Goal: Transaction & Acquisition: Purchase product/service

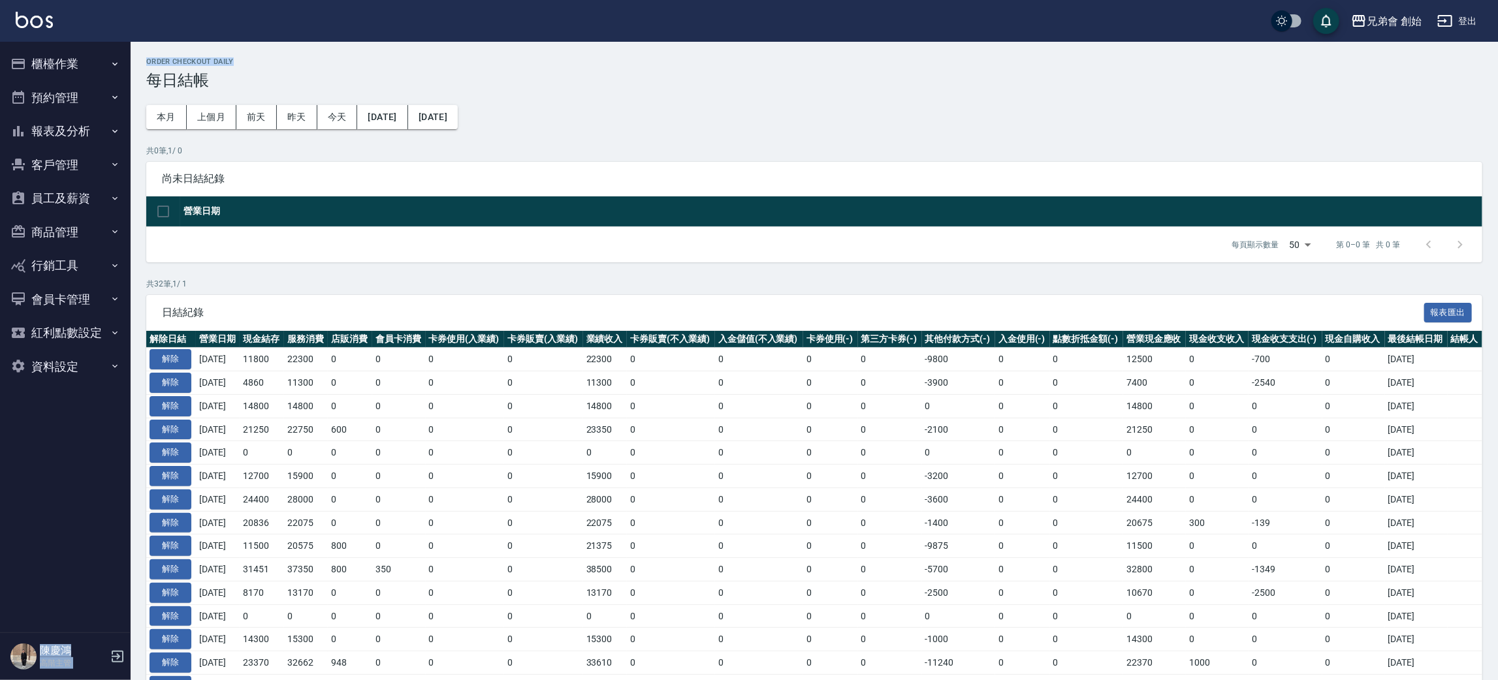
click at [76, 84] on button "預約管理" at bounding box center [65, 98] width 120 height 34
drag, startPoint x: 104, startPoint y: 152, endPoint x: 173, endPoint y: 125, distance: 74.4
click at [104, 152] on link "單日預約紀錄" at bounding box center [65, 165] width 120 height 30
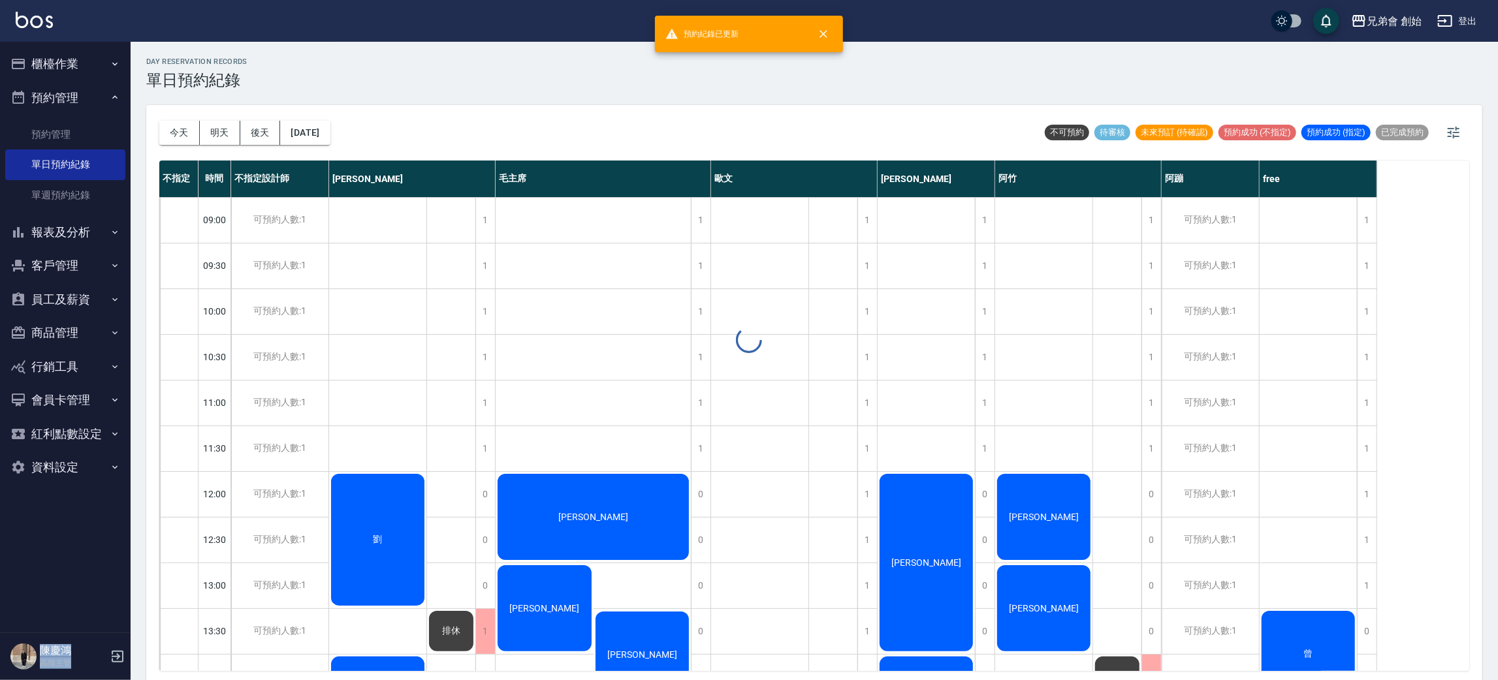
click at [170, 131] on div at bounding box center [749, 340] width 1498 height 680
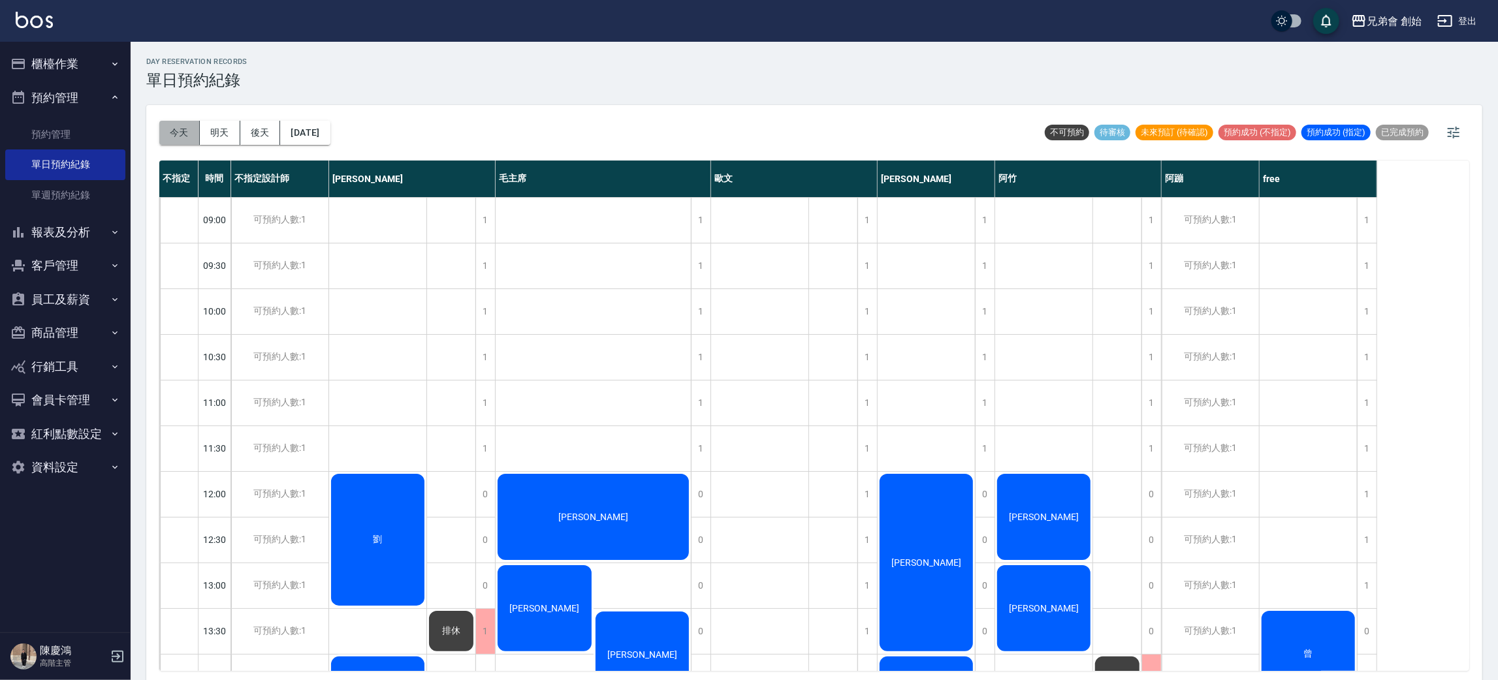
click at [187, 129] on button "今天" at bounding box center [179, 133] width 40 height 24
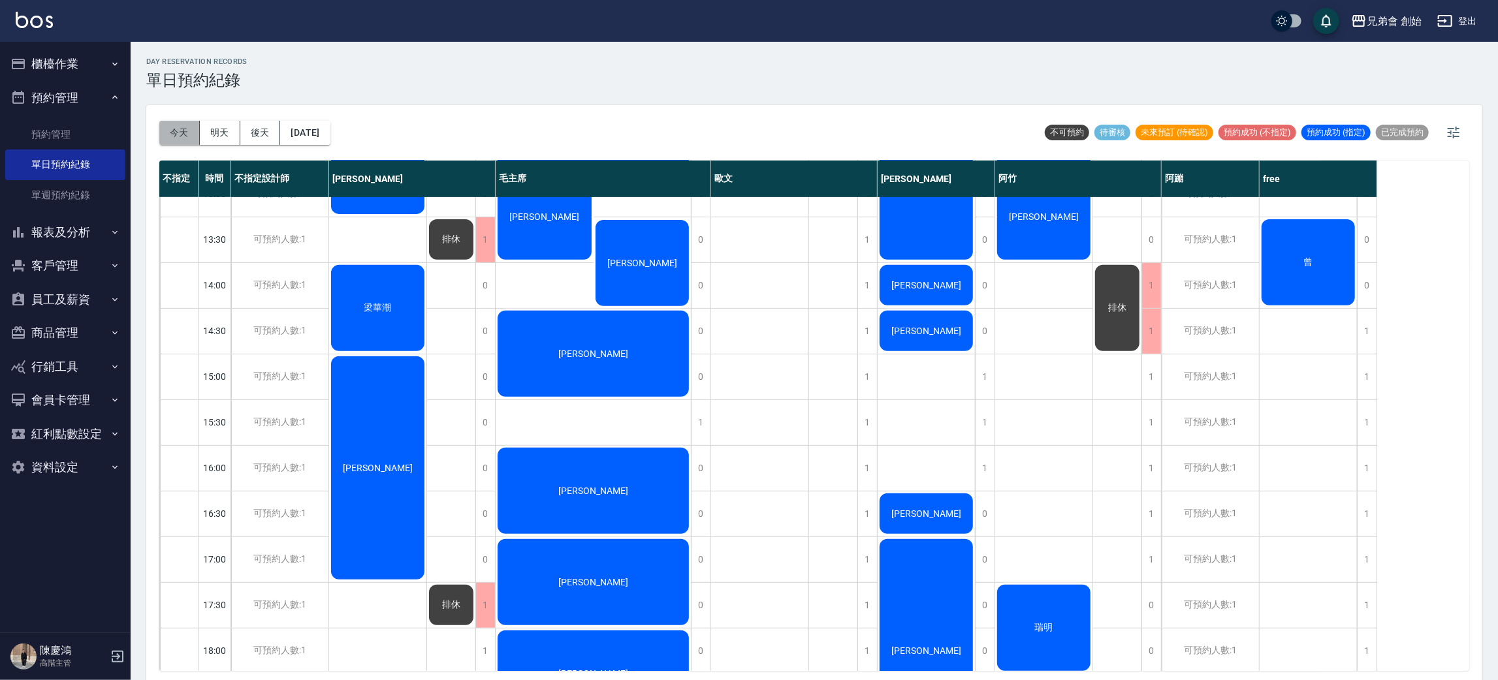
click at [180, 127] on button "今天" at bounding box center [179, 133] width 40 height 24
click at [330, 131] on button "[DATE]" at bounding box center [305, 133] width 50 height 24
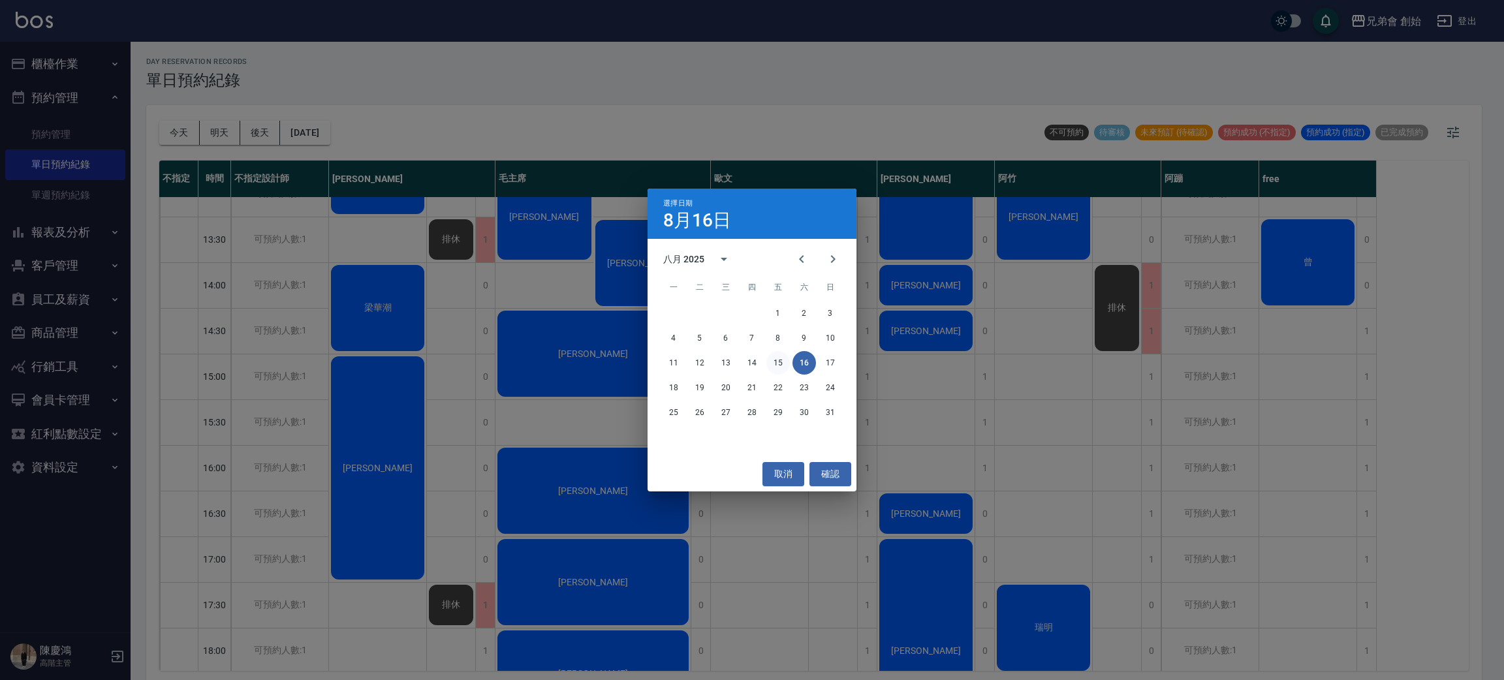
click at [771, 360] on button "15" at bounding box center [778, 363] width 24 height 24
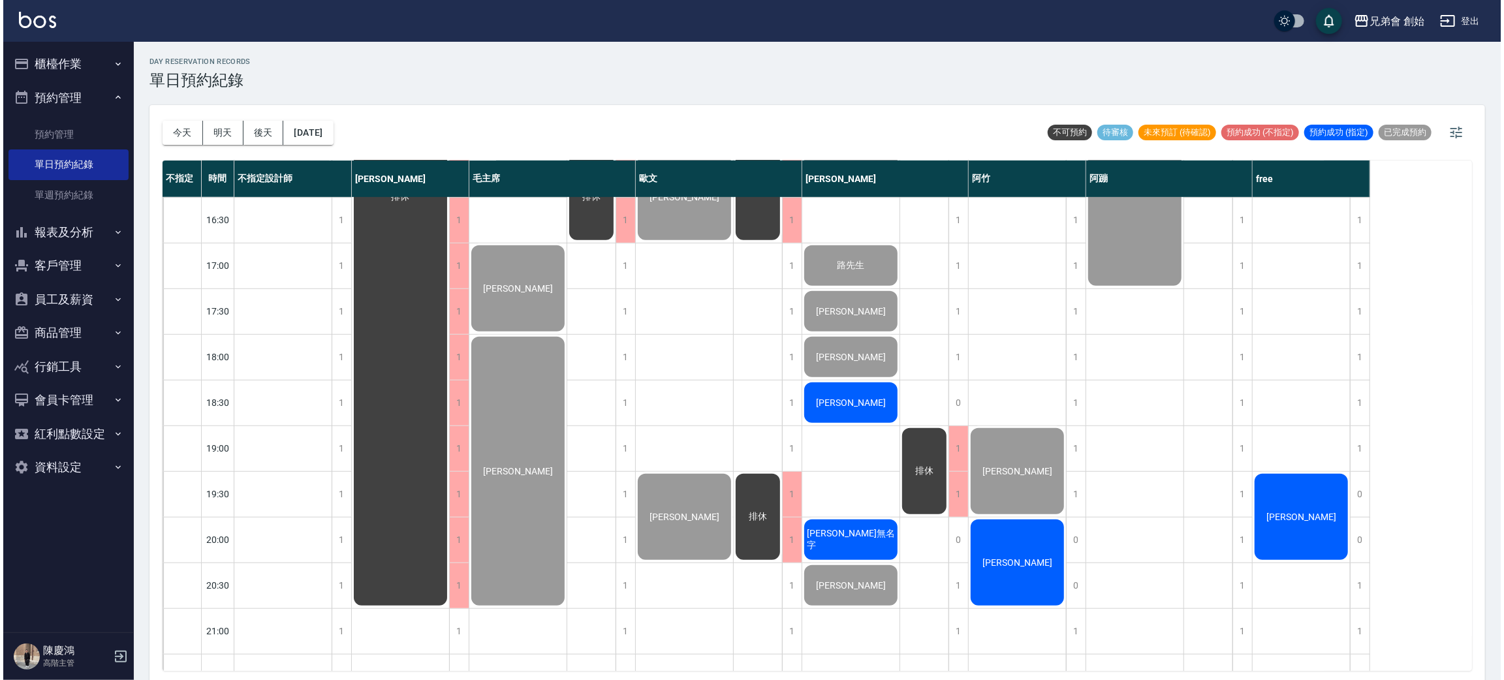
scroll to position [866, 0]
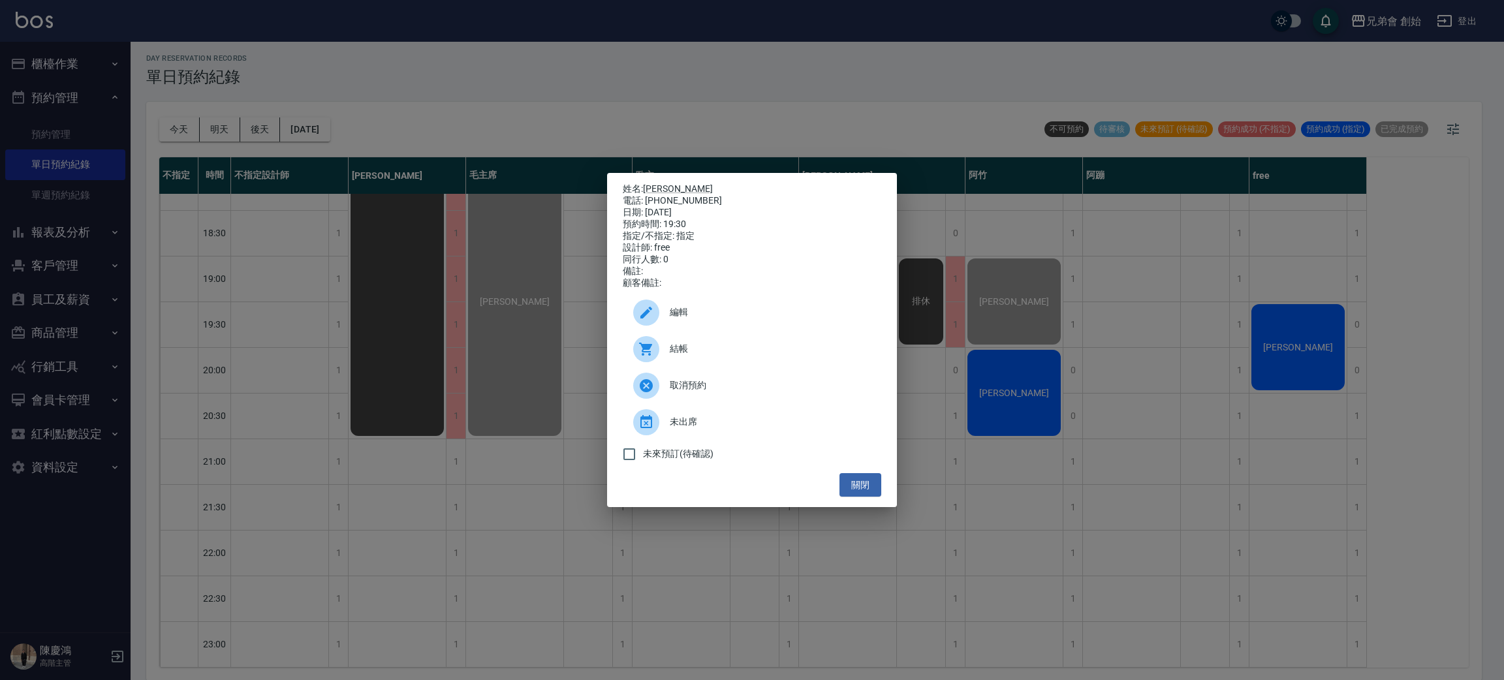
click at [759, 351] on span "結帳" at bounding box center [770, 349] width 201 height 14
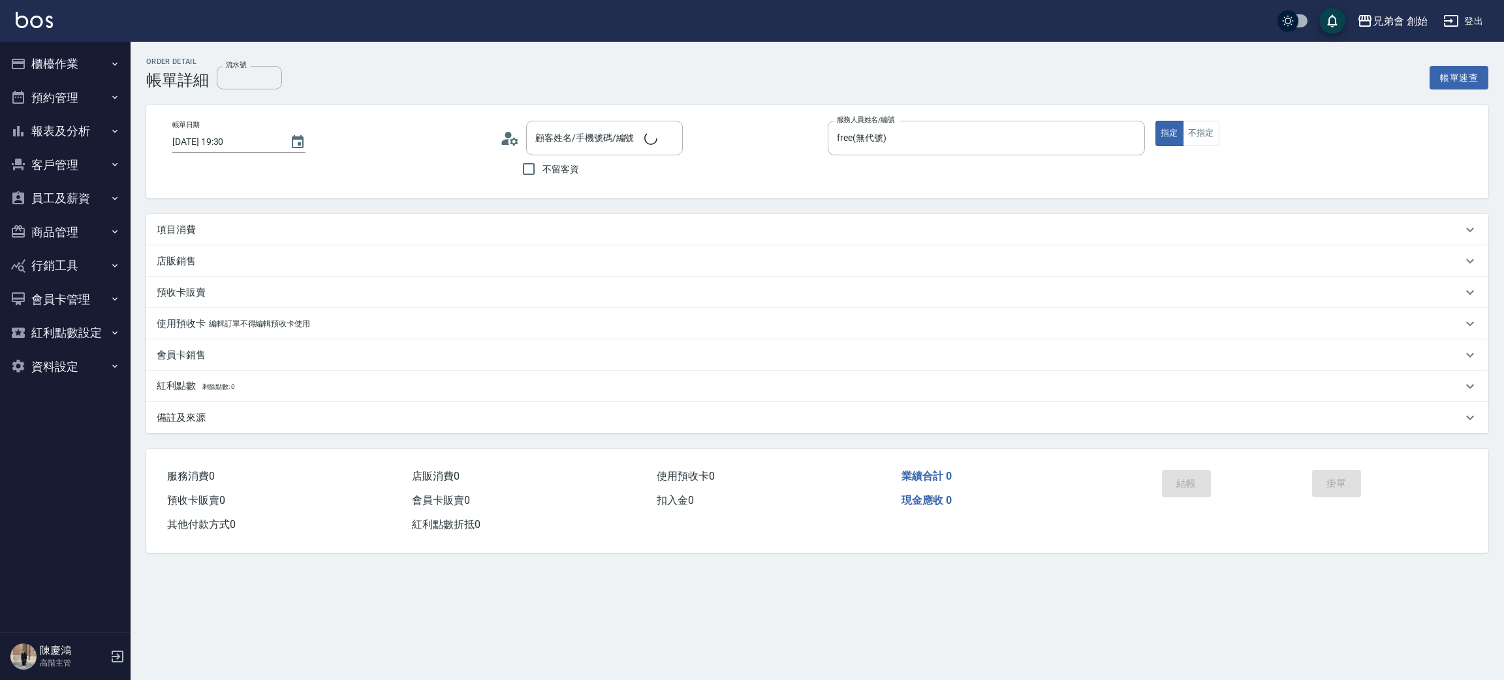
type input "[DATE] 19:30"
type input "free(無代號)"
type input "[PERSON_NAME]/0986365875/null"
click at [280, 232] on div "項目消費" at bounding box center [810, 230] width 1306 height 14
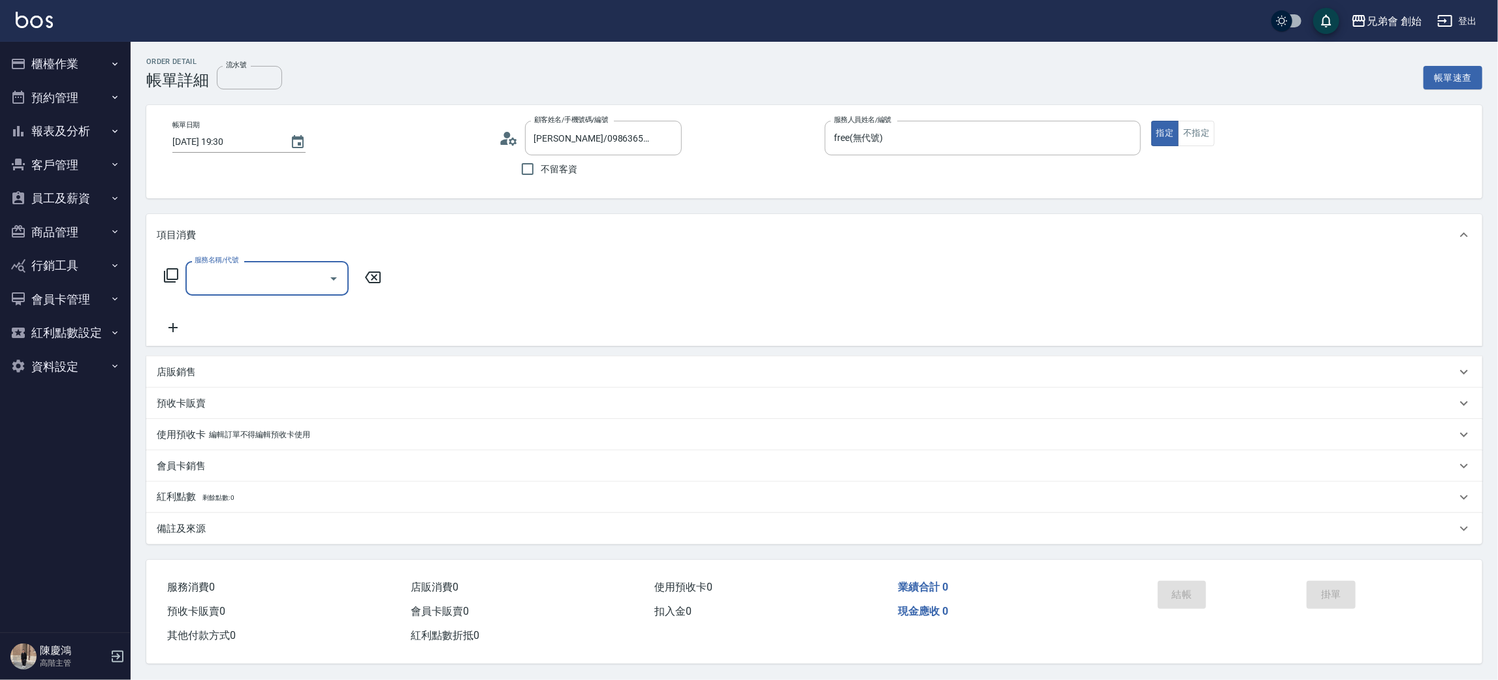
click at [224, 285] on input "服務名稱/代號" at bounding box center [257, 278] width 132 height 23
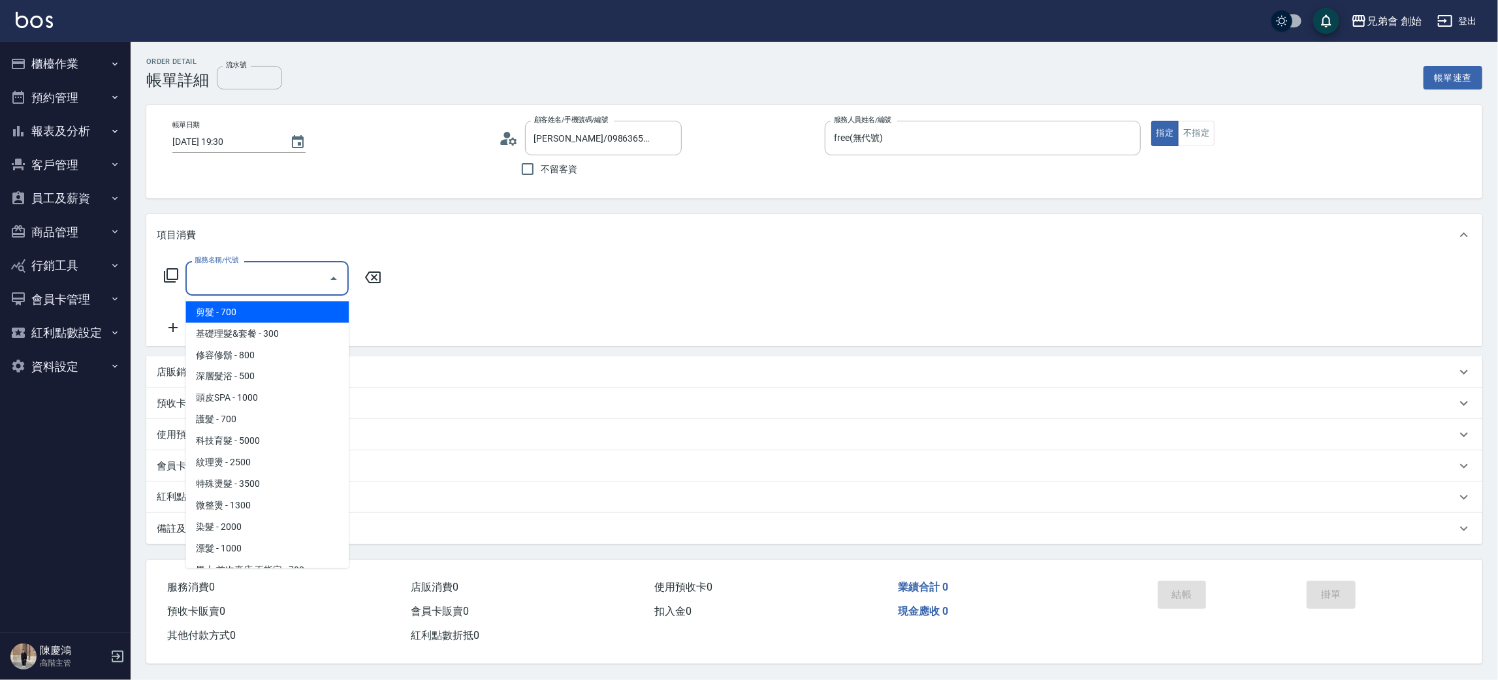
click at [273, 305] on span "剪髮 - 700" at bounding box center [266, 313] width 163 height 22
type input "剪髮(A01)"
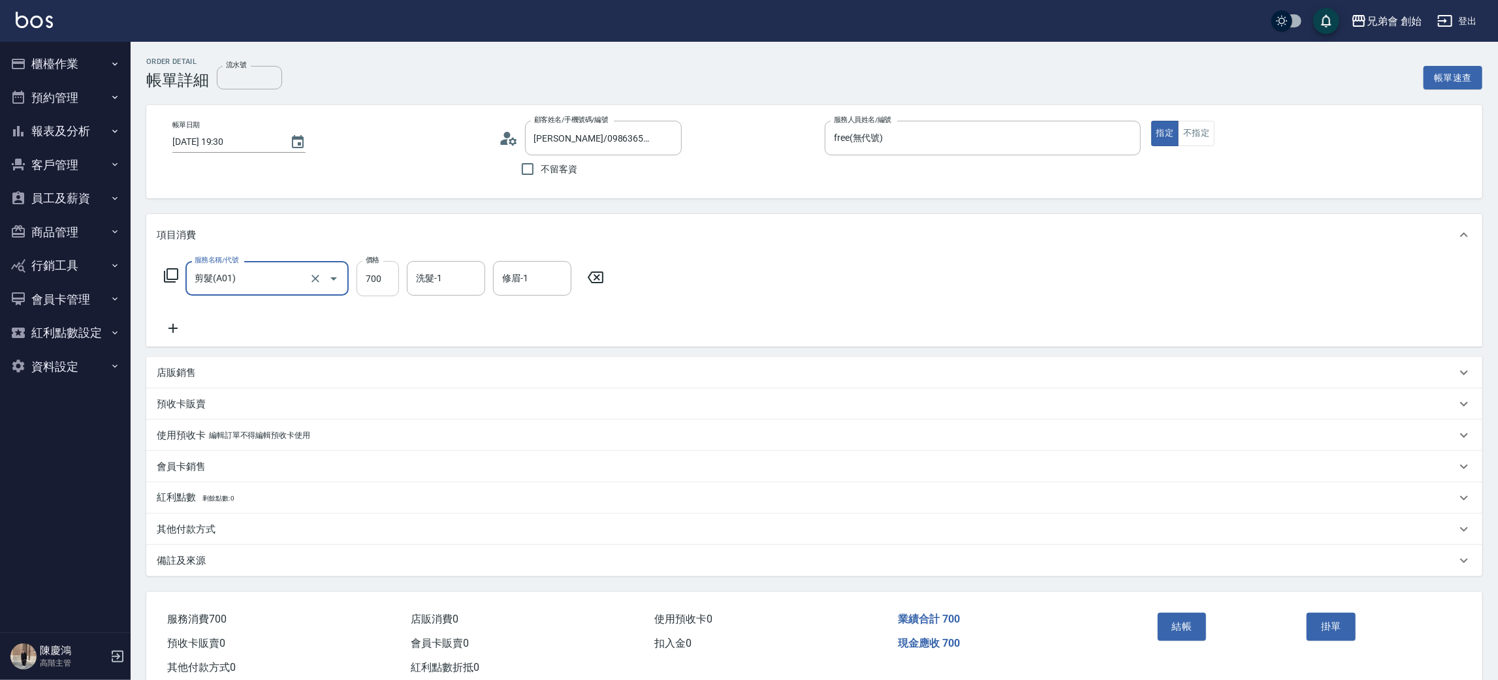
drag, startPoint x: 396, startPoint y: 285, endPoint x: 398, endPoint y: 270, distance: 15.8
click at [396, 285] on input "700" at bounding box center [377, 278] width 42 height 35
type input "300"
click at [1182, 618] on button "結帳" at bounding box center [1181, 626] width 49 height 27
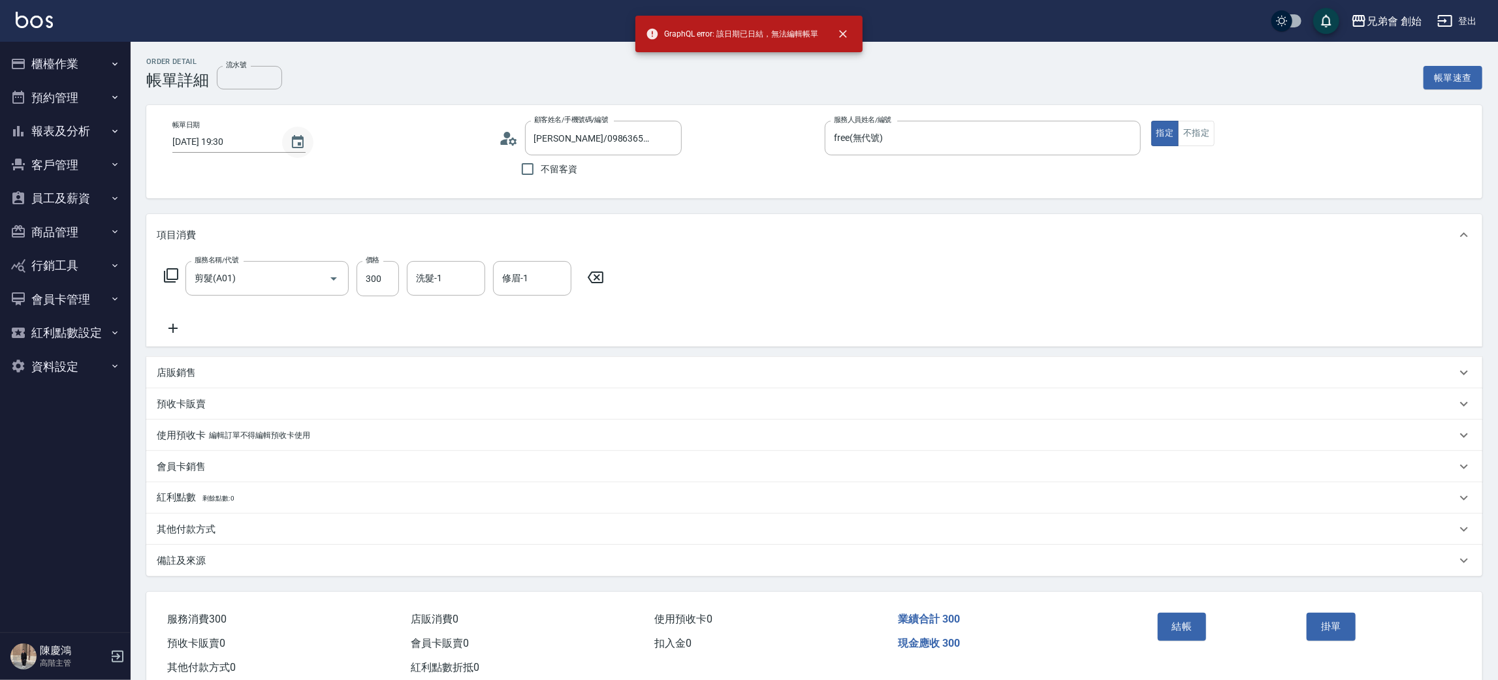
click at [290, 135] on icon "Choose date, selected date is 2025-08-15" at bounding box center [298, 142] width 16 height 16
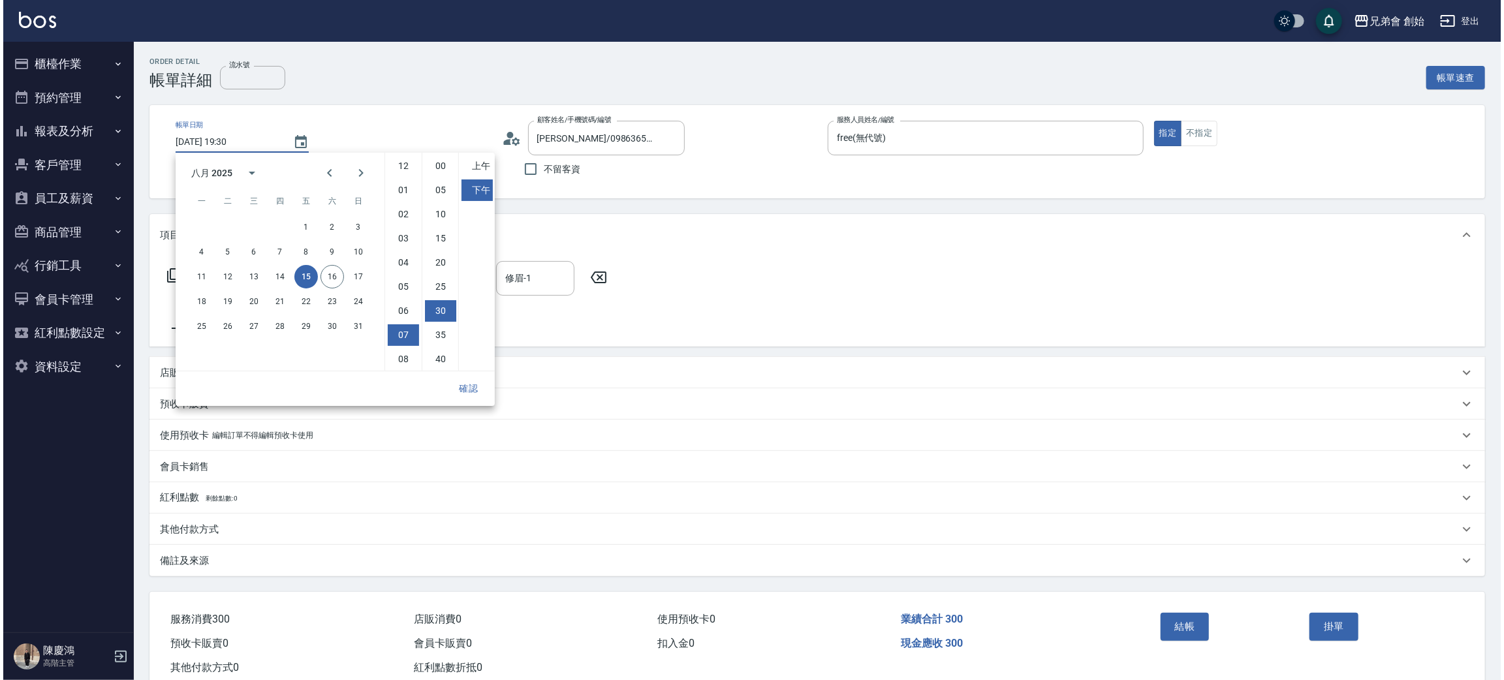
scroll to position [72, 0]
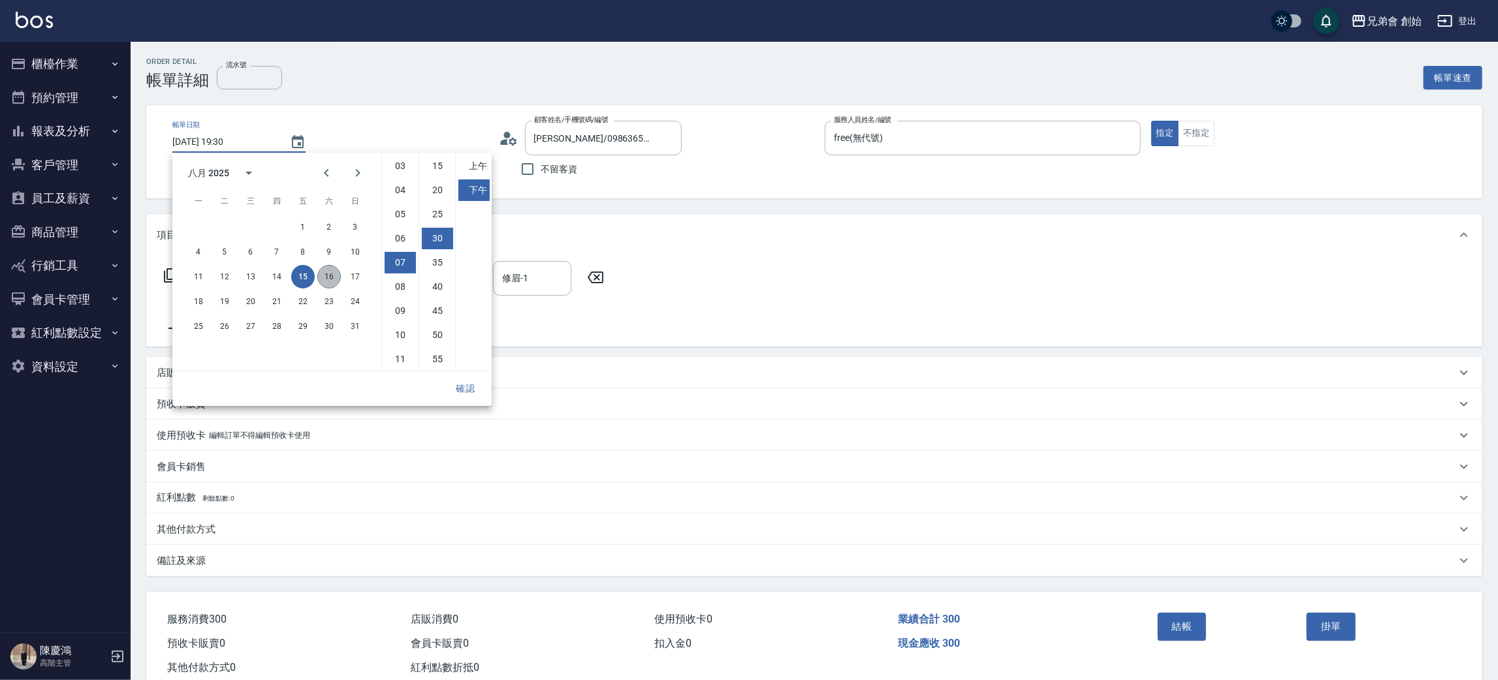
click at [331, 272] on button "16" at bounding box center [329, 277] width 24 height 24
type input "[DATE] 19:30"
click at [472, 378] on button "確認" at bounding box center [466, 389] width 42 height 24
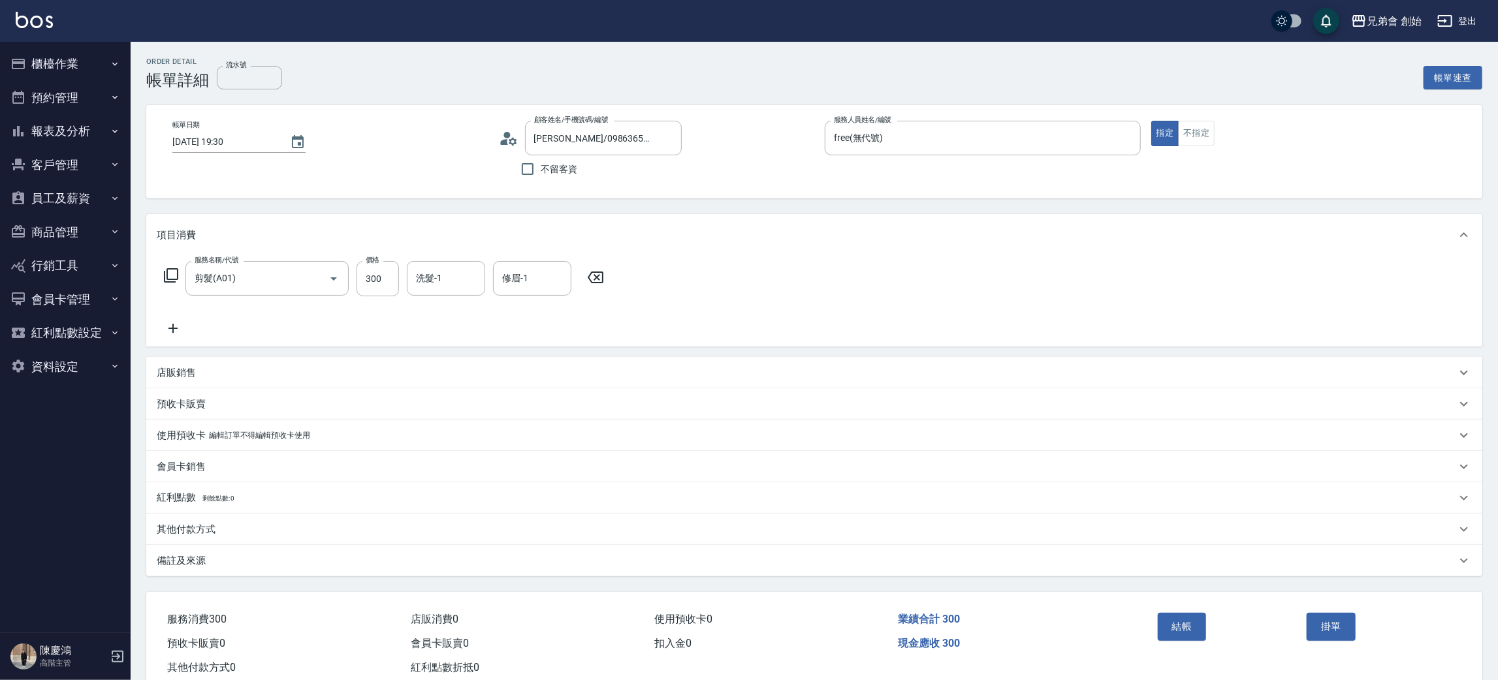
click at [1165, 624] on button "結帳" at bounding box center [1181, 626] width 49 height 27
